Goal: Information Seeking & Learning: Check status

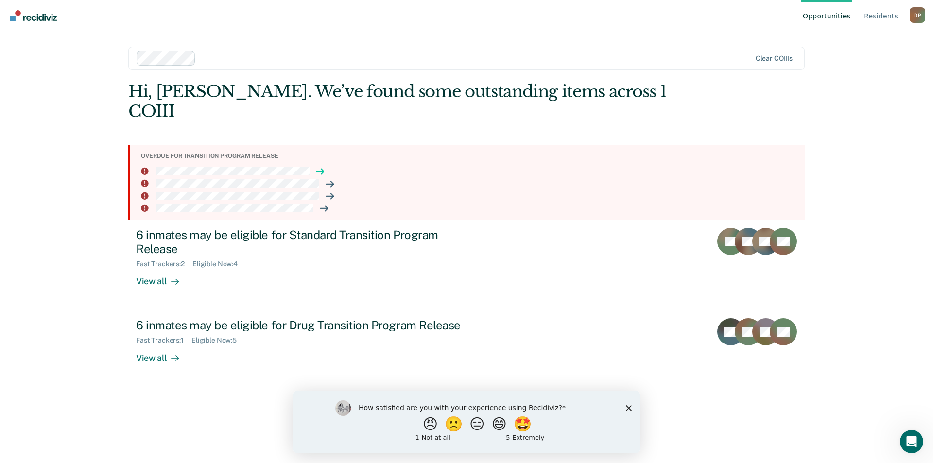
click at [323, 169] on icon at bounding box center [322, 171] width 2 height 5
click at [331, 180] on icon at bounding box center [330, 184] width 8 height 8
click at [328, 192] on icon at bounding box center [330, 196] width 8 height 8
click at [324, 204] on icon at bounding box center [324, 208] width 8 height 8
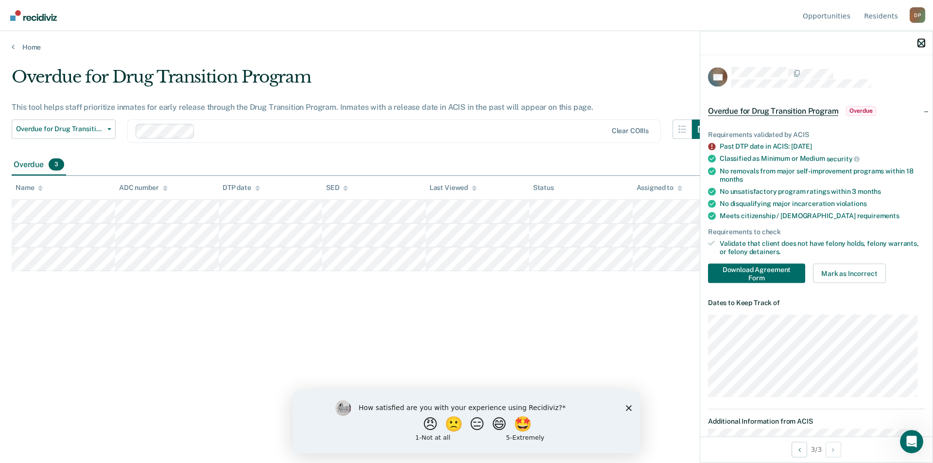
click at [922, 42] on icon "button" at bounding box center [921, 43] width 7 height 7
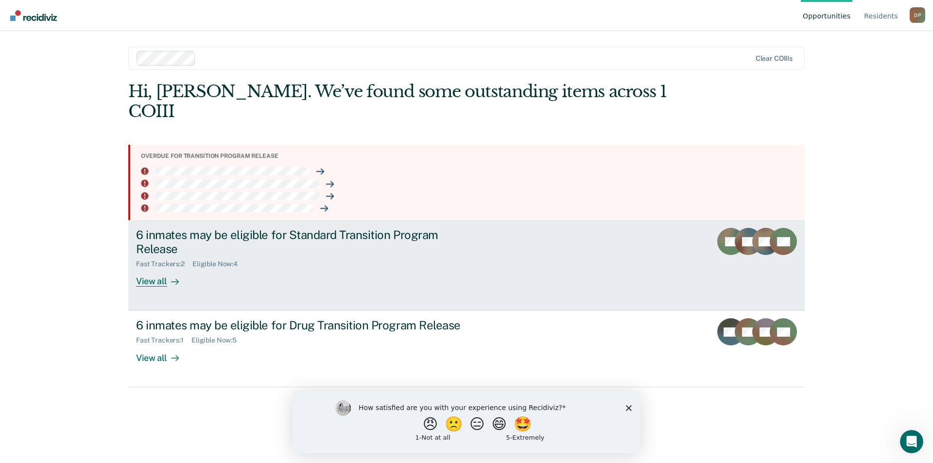
click at [153, 268] on div "View all" at bounding box center [163, 277] width 54 height 19
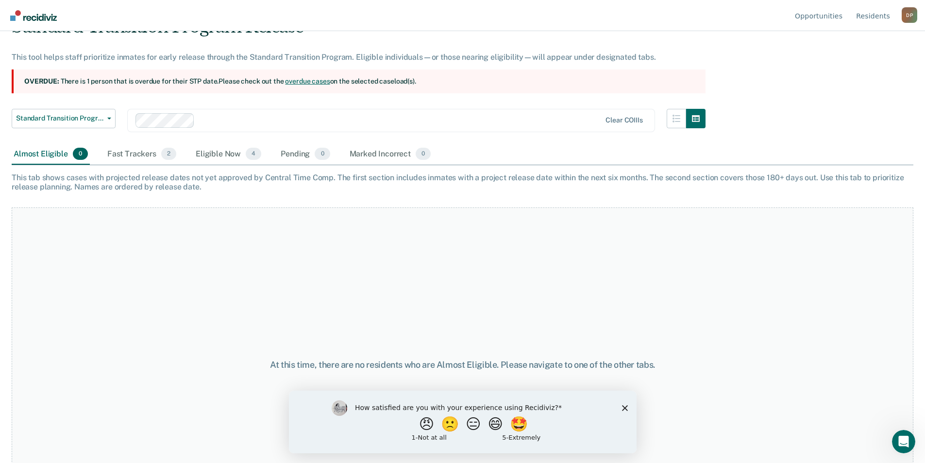
scroll to position [38, 0]
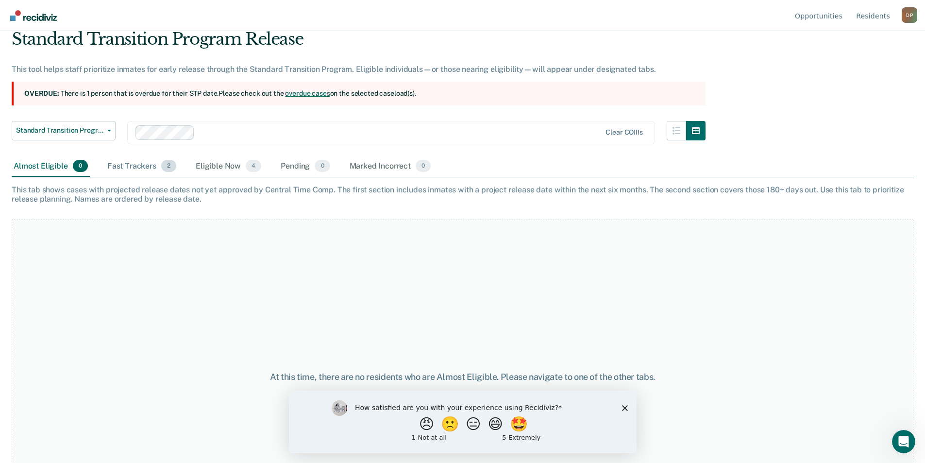
click at [127, 168] on div "Fast Trackers 2" at bounding box center [141, 166] width 73 height 21
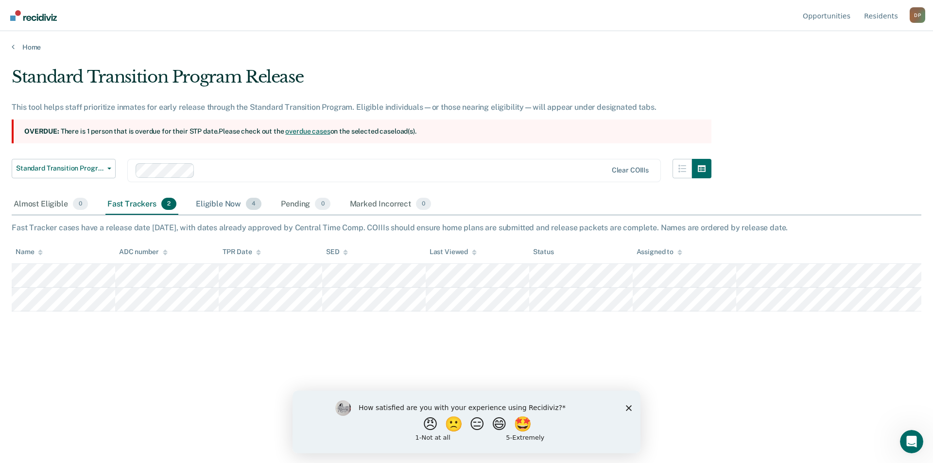
click at [227, 203] on div "Eligible Now 4" at bounding box center [228, 204] width 69 height 21
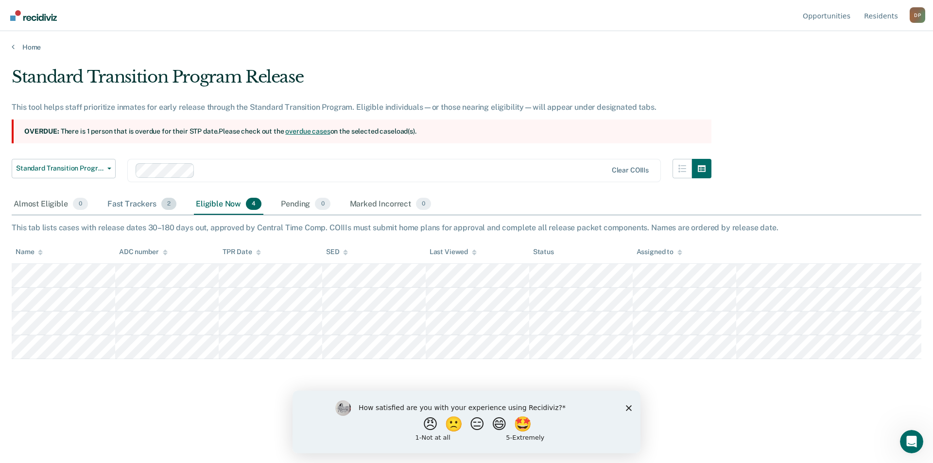
click at [136, 206] on div "Fast Trackers 2" at bounding box center [141, 204] width 73 height 21
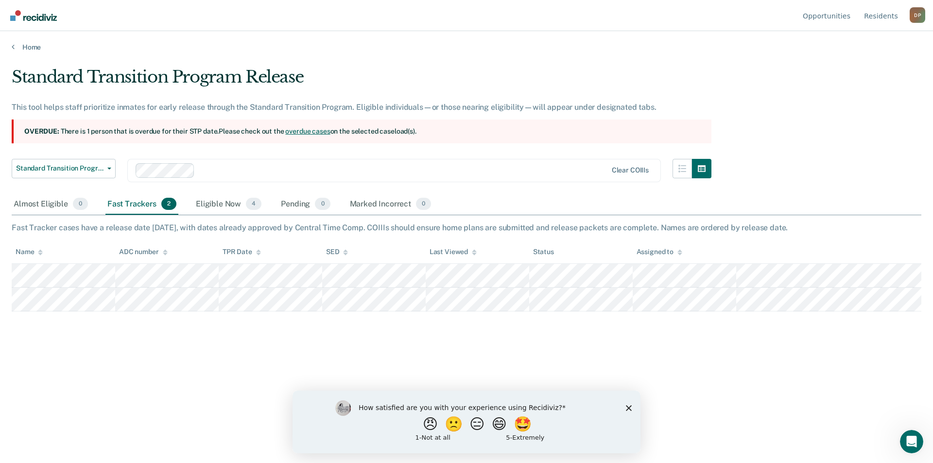
click at [315, 130] on link "overdue cases" at bounding box center [307, 131] width 45 height 8
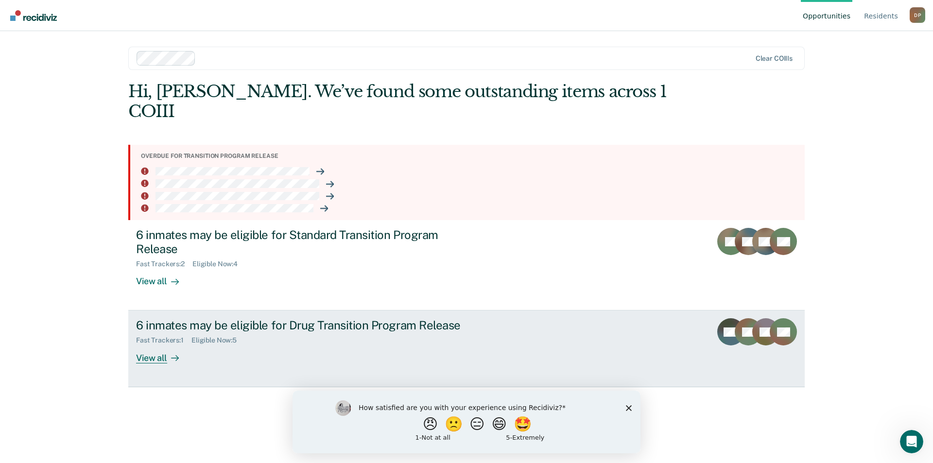
click at [142, 344] on div "View all" at bounding box center [163, 353] width 54 height 19
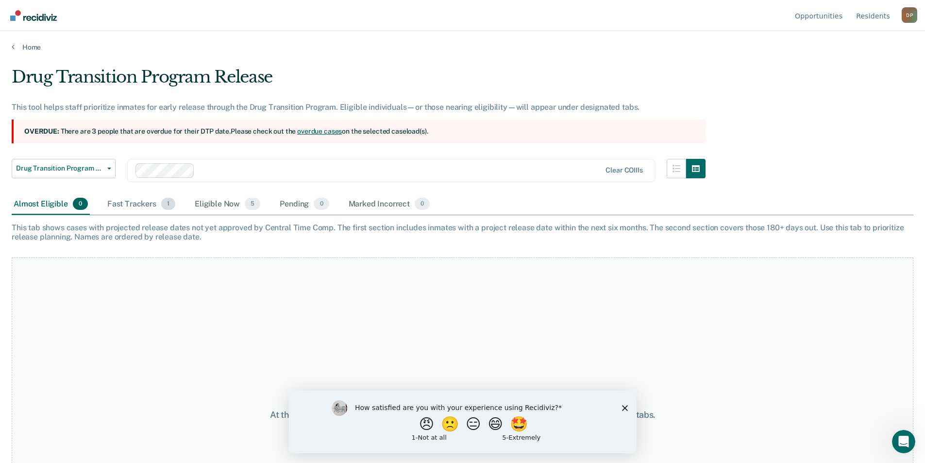
click at [132, 201] on div "Fast Trackers 1" at bounding box center [141, 204] width 72 height 21
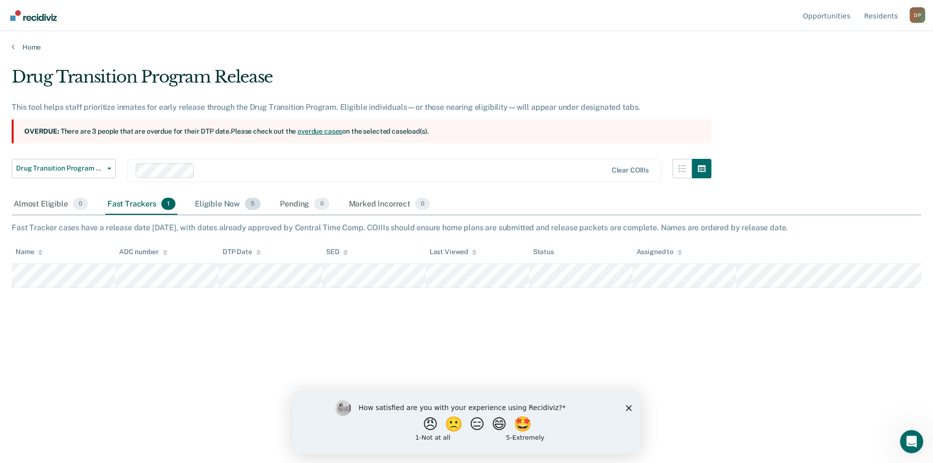
click at [215, 203] on div "Eligible Now 5" at bounding box center [227, 204] width 69 height 21
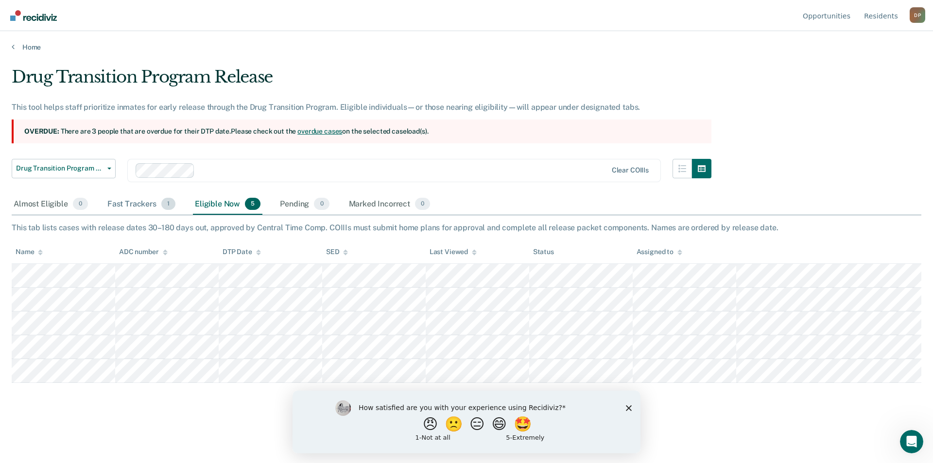
click at [132, 207] on div "Fast Trackers 1" at bounding box center [141, 204] width 72 height 21
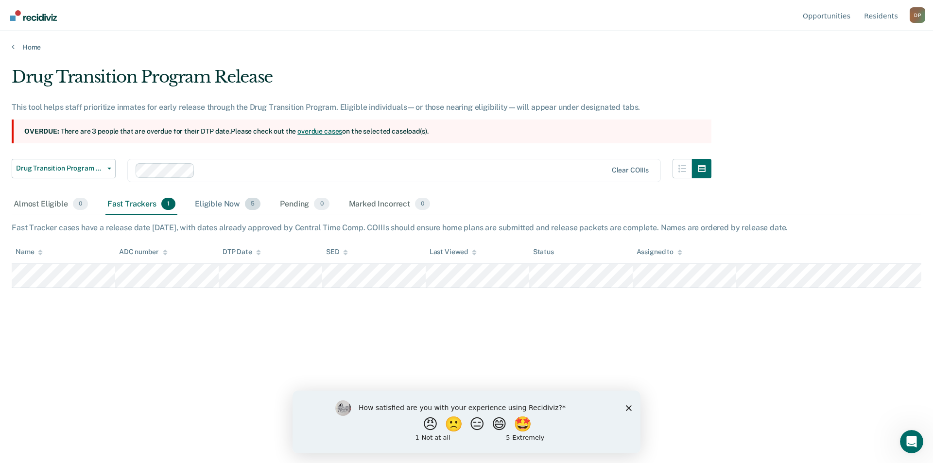
click at [212, 204] on div "Eligible Now 5" at bounding box center [227, 204] width 69 height 21
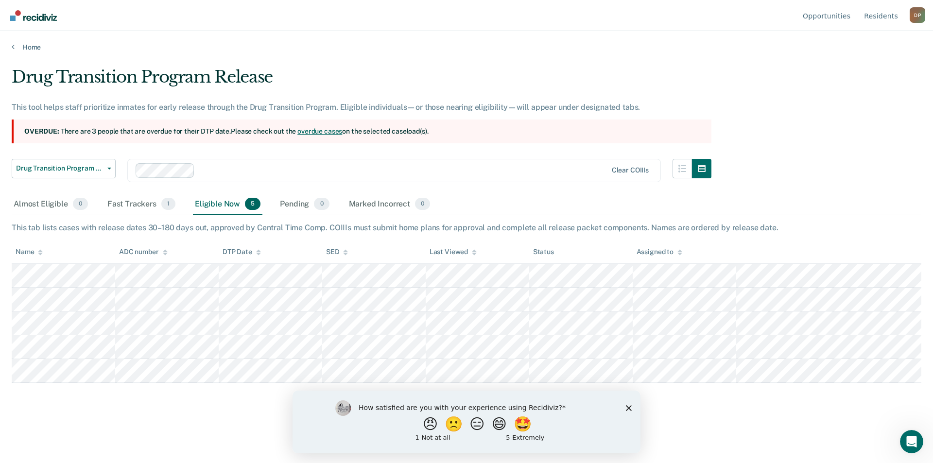
click at [314, 129] on link "overdue cases" at bounding box center [319, 131] width 45 height 8
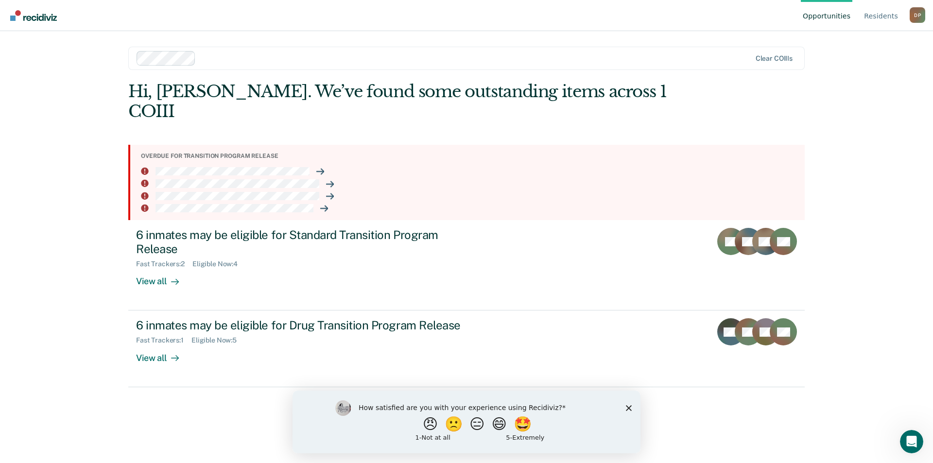
click at [914, 15] on div "D P" at bounding box center [917, 15] width 16 height 16
click at [863, 76] on link "Log Out" at bounding box center [878, 76] width 63 height 8
